Goal: Check status: Check status

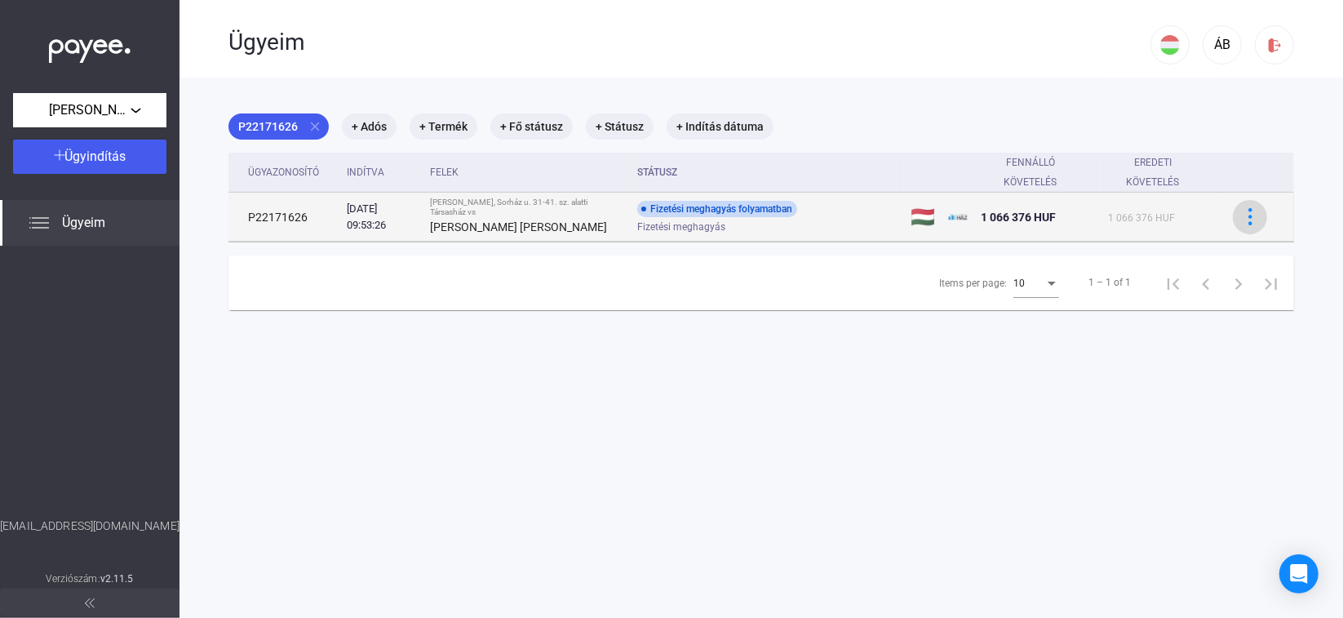
click at [1242, 215] on img at bounding box center [1250, 216] width 17 height 17
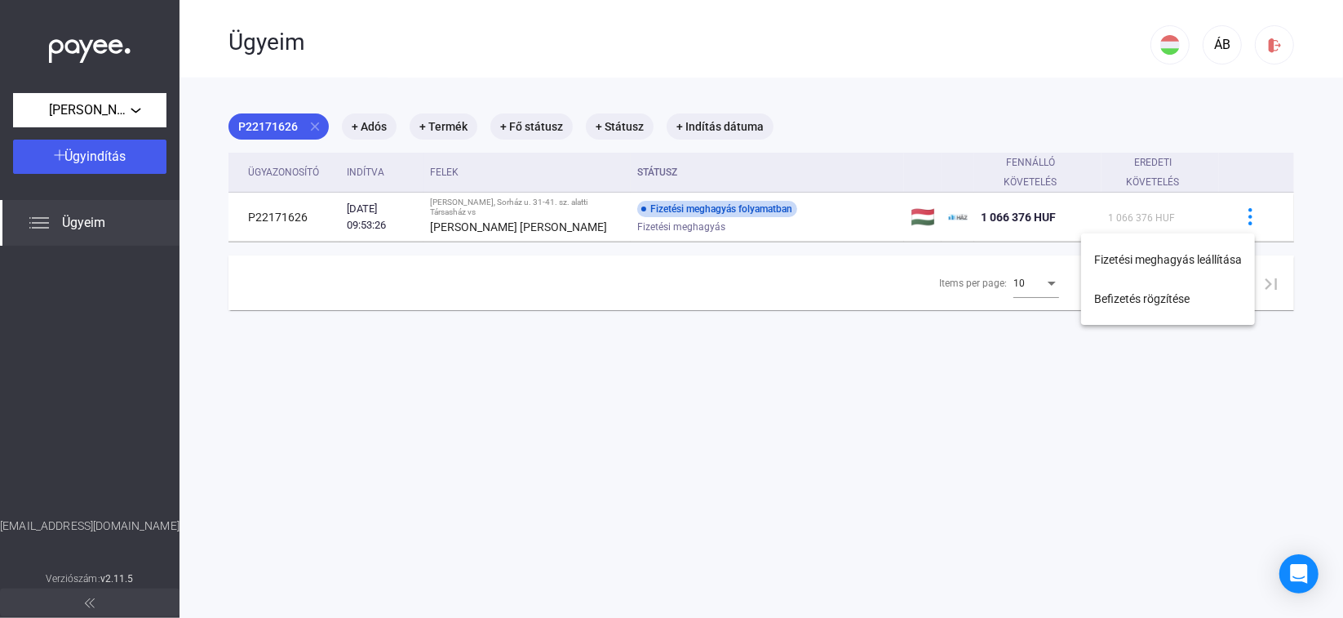
click at [819, 428] on div at bounding box center [671, 309] width 1343 height 618
click at [356, 122] on mat-chip "+ Adós" at bounding box center [369, 126] width 55 height 26
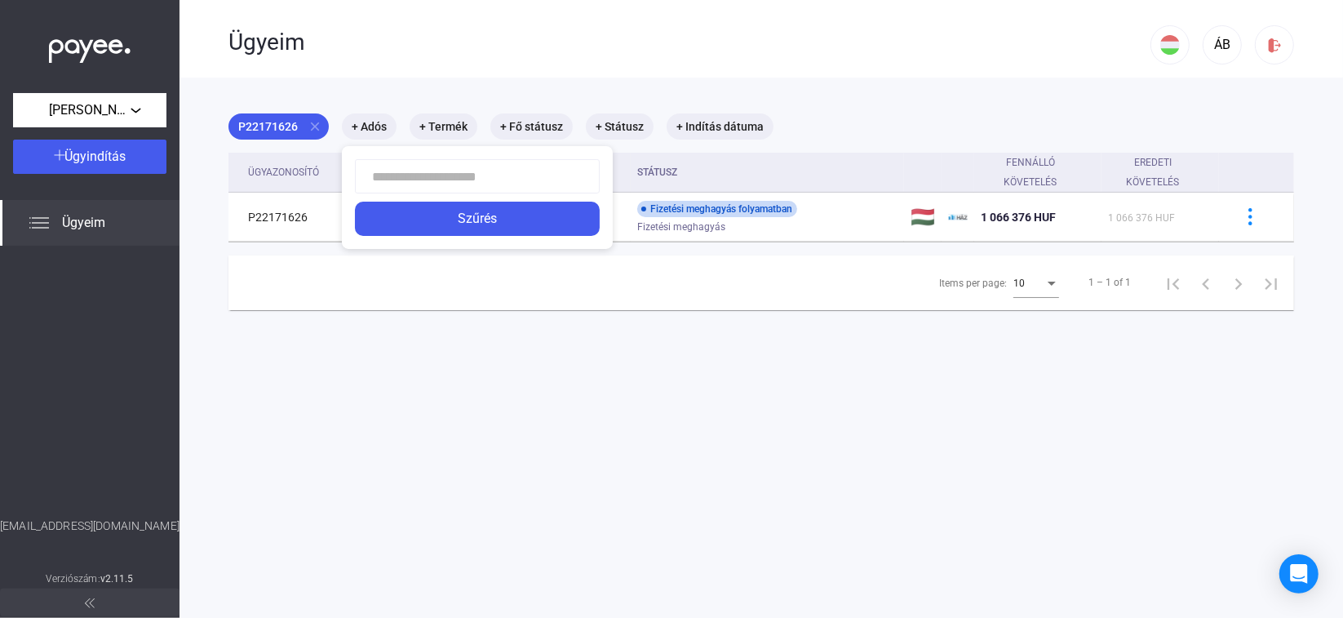
click at [495, 432] on div at bounding box center [671, 309] width 1343 height 618
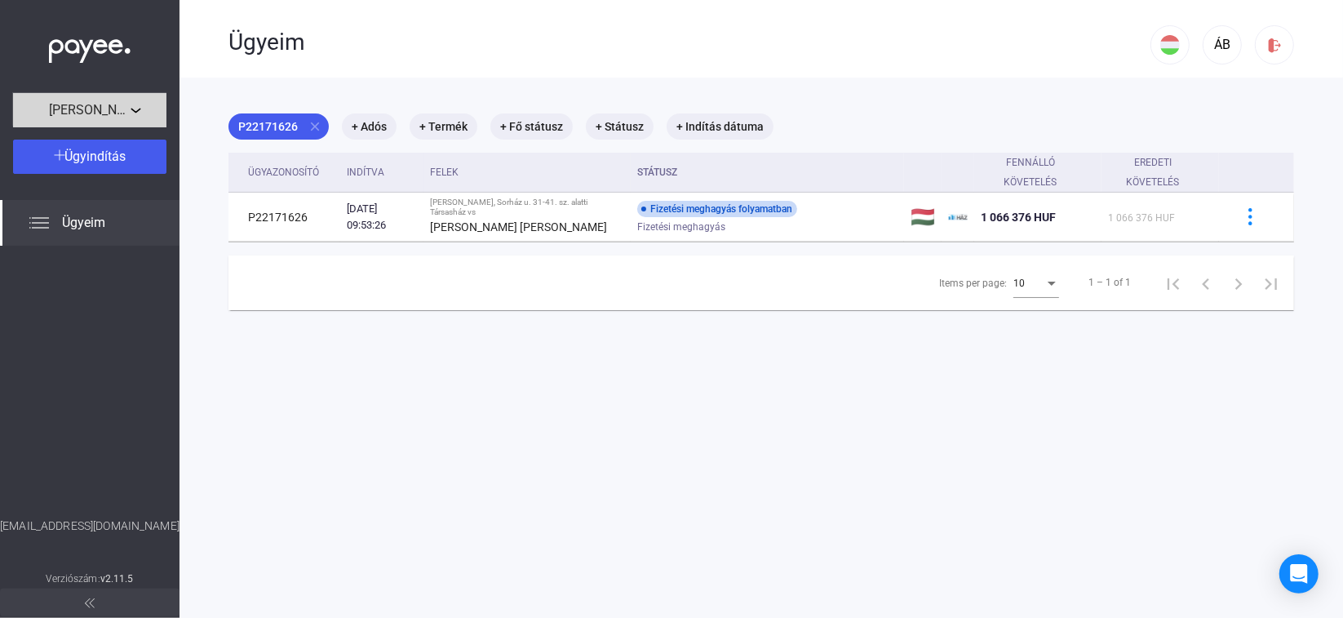
click at [109, 100] on div "[PERSON_NAME], Sorház u. 31-41. sz. alatti Társasház" at bounding box center [90, 110] width 144 height 20
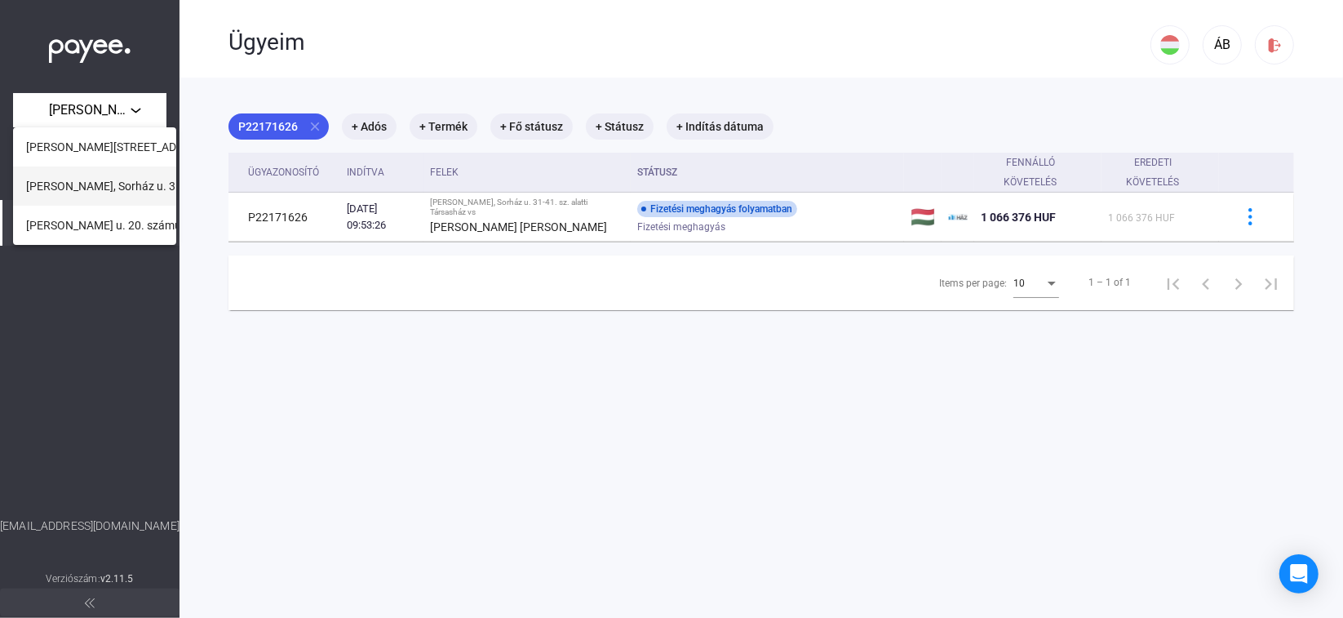
click at [90, 191] on span "[PERSON_NAME], Sorház u. 31-41. sz. alatti Társasház" at bounding box center [164, 186] width 277 height 20
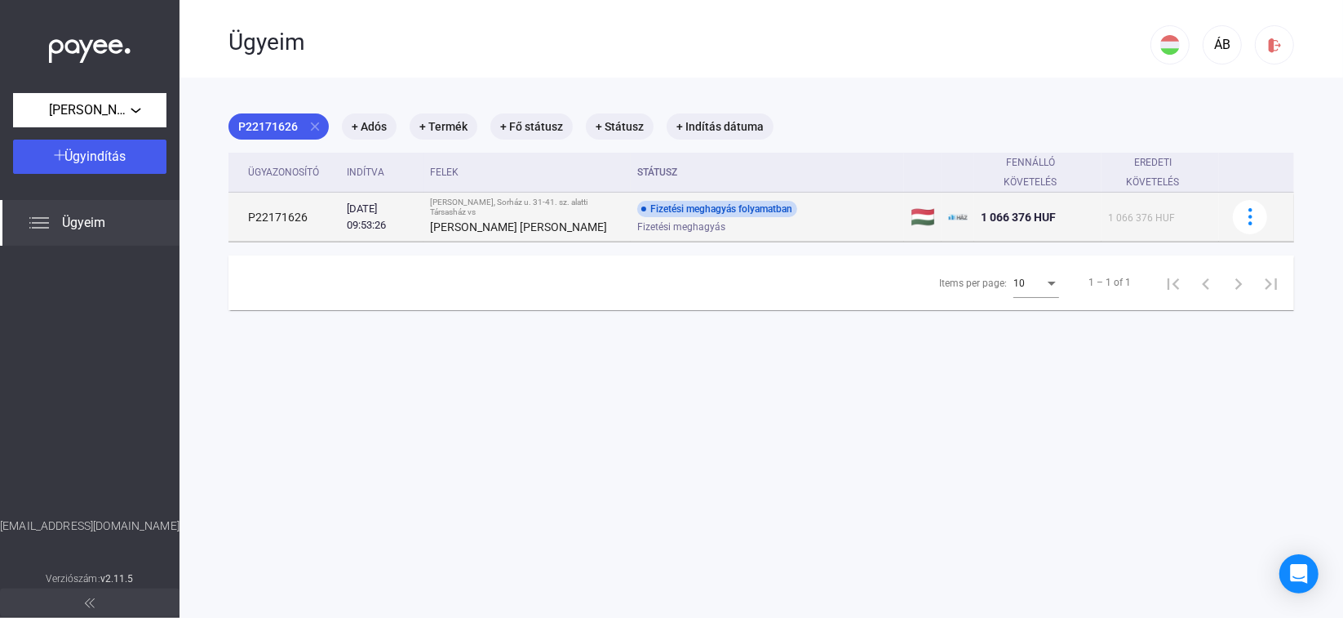
click at [475, 228] on strong "[PERSON_NAME] [PERSON_NAME]" at bounding box center [518, 226] width 177 height 13
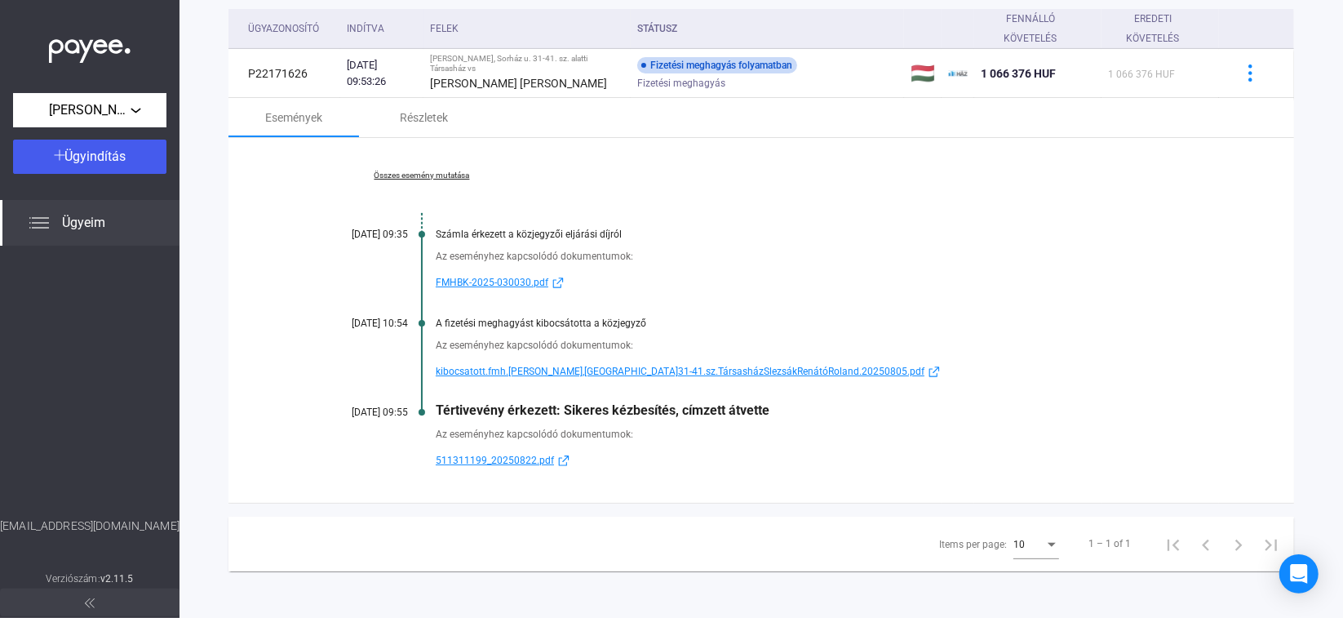
scroll to position [144, 0]
click at [527, 455] on span "511311199_20250822.pdf" at bounding box center [495, 460] width 118 height 20
click at [89, 109] on span "[PERSON_NAME], Sorház u. 31-41. sz. alatti Társasház" at bounding box center [90, 110] width 82 height 20
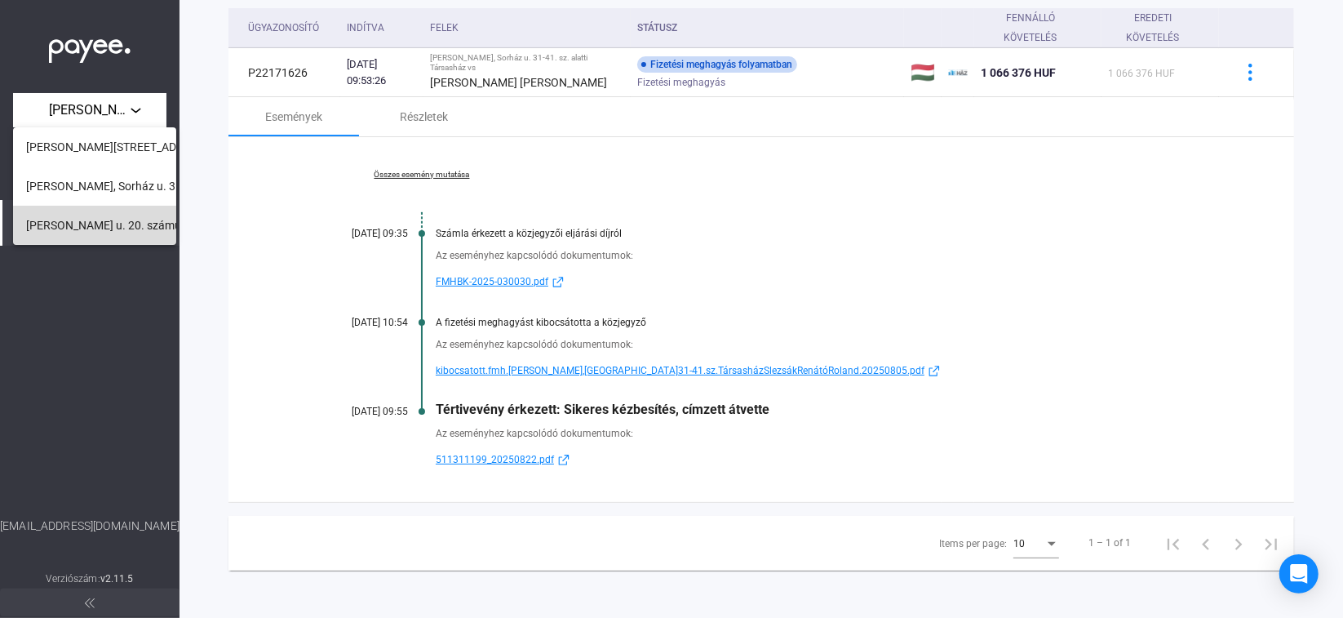
click at [101, 229] on span "[PERSON_NAME] u. 20. számú [GEOGRAPHIC_DATA]" at bounding box center [160, 225] width 268 height 20
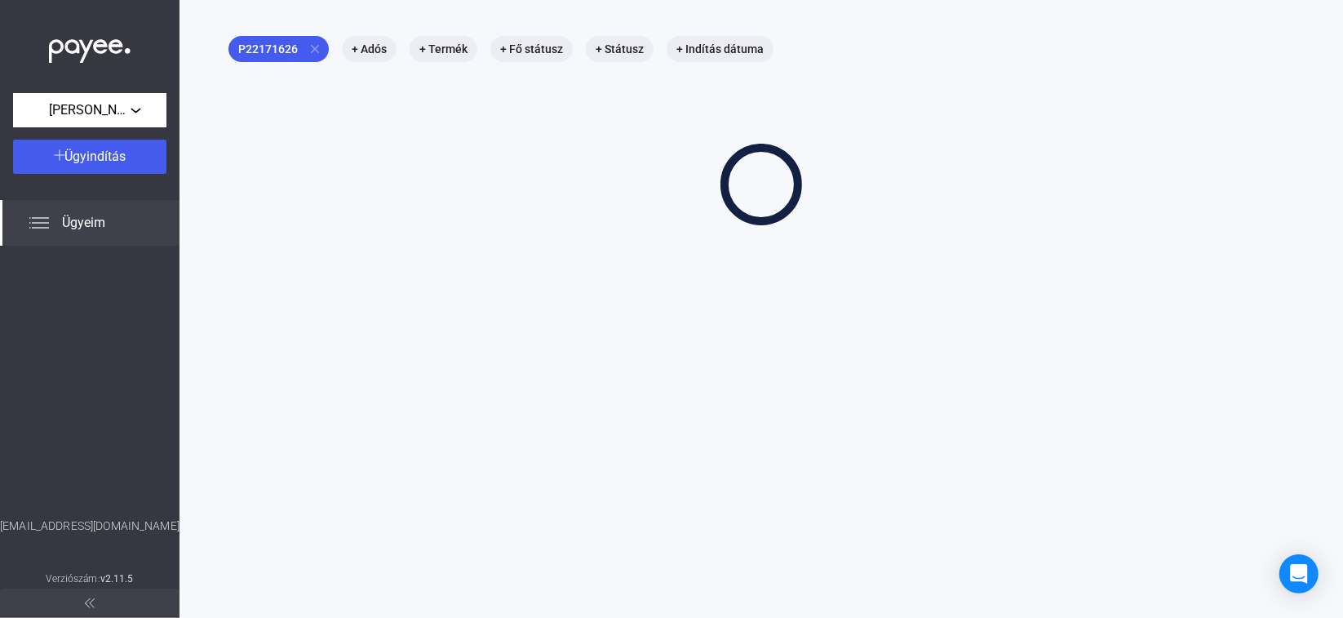
scroll to position [77, 0]
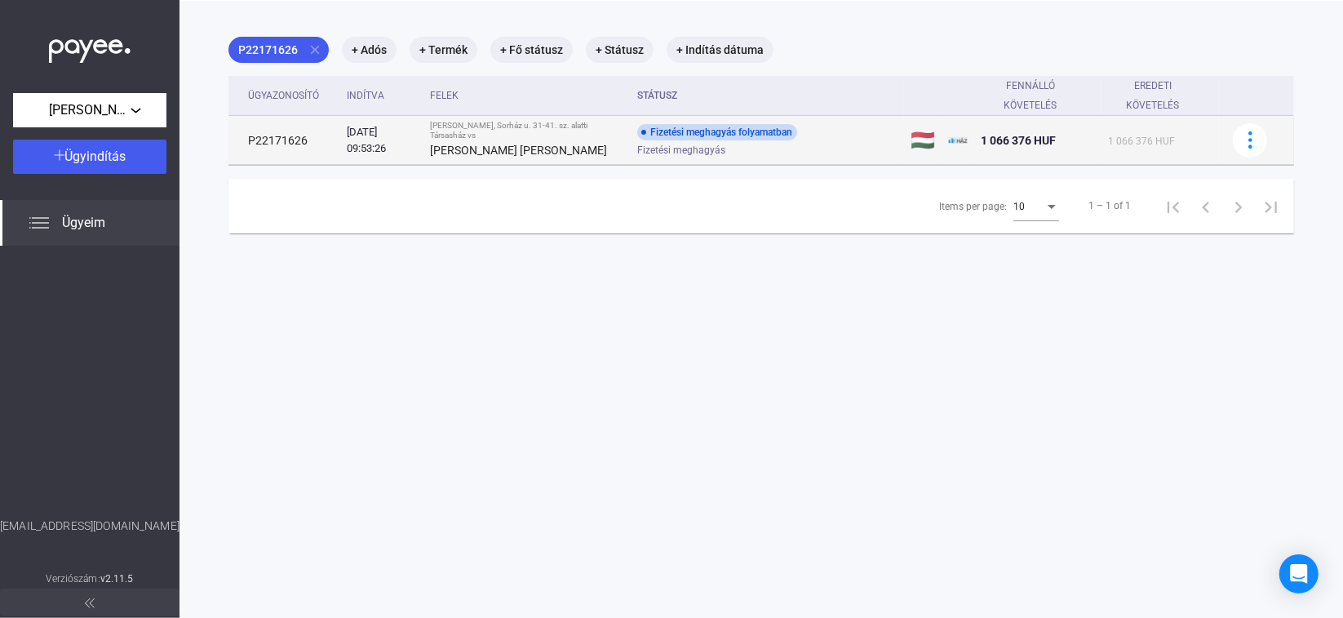
click at [863, 156] on td "Fizetési meghagyás folyamatban Fizetési meghagyás" at bounding box center [767, 140] width 273 height 49
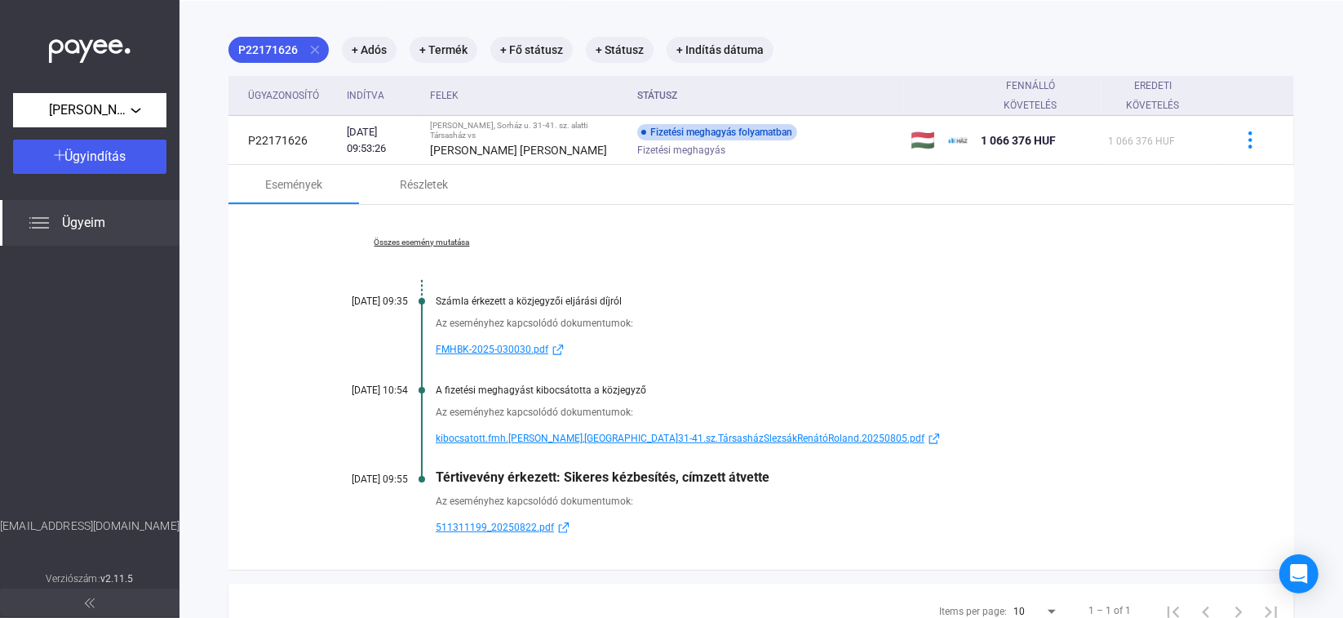
click at [497, 529] on span "511311199_20250822.pdf" at bounding box center [495, 527] width 118 height 20
